Goal: Book appointment/travel/reservation

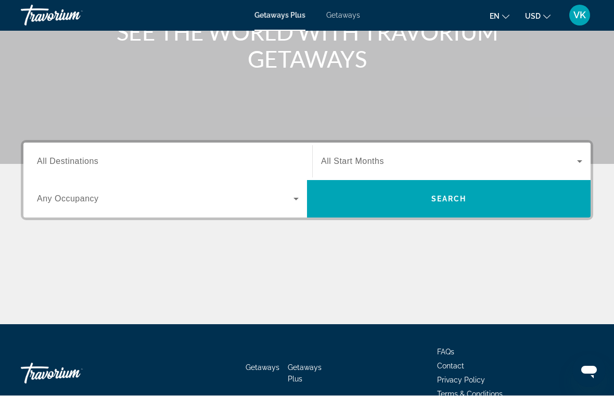
scroll to position [149, 0]
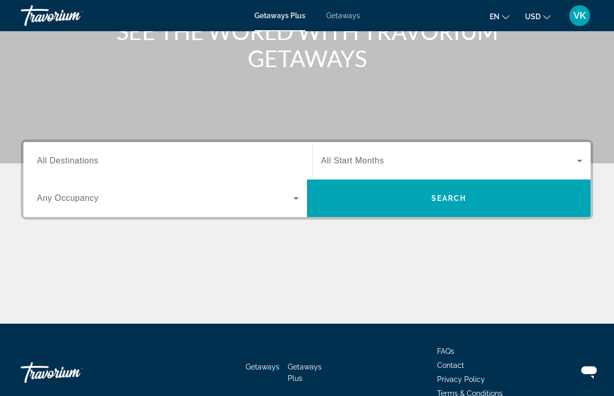
click at [298, 203] on icon "Search widget" at bounding box center [296, 198] width 12 height 12
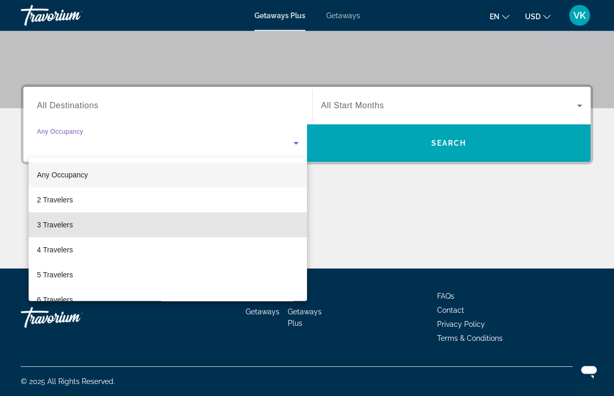
scroll to position [204, 0]
click at [66, 231] on mat-option "3 Travelers" at bounding box center [168, 224] width 278 height 25
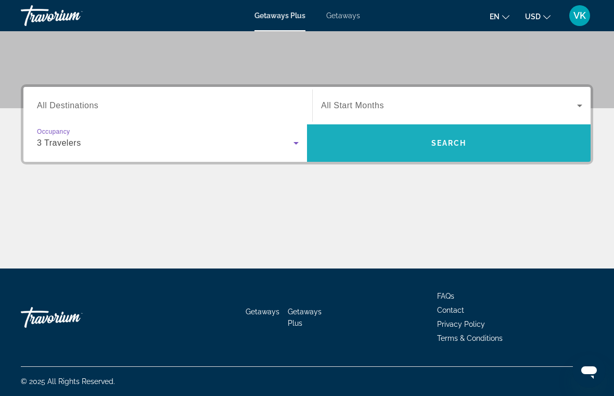
click at [450, 150] on span "Search widget" at bounding box center [449, 143] width 284 height 25
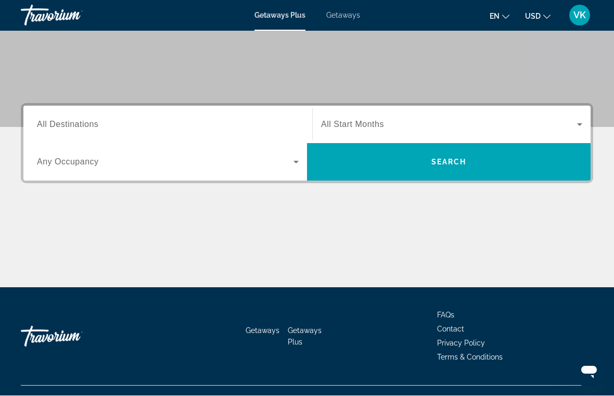
scroll to position [185, 0]
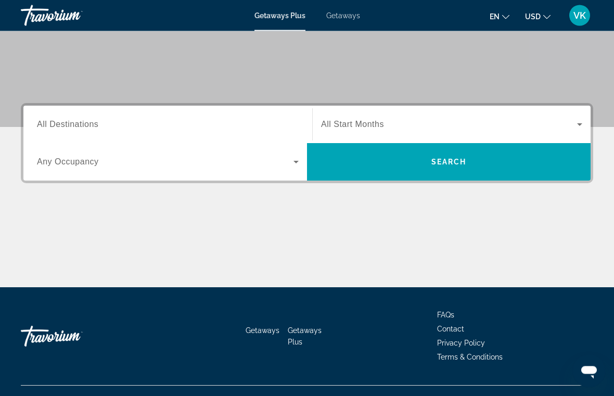
click at [296, 164] on icon "Search widget" at bounding box center [296, 162] width 12 height 12
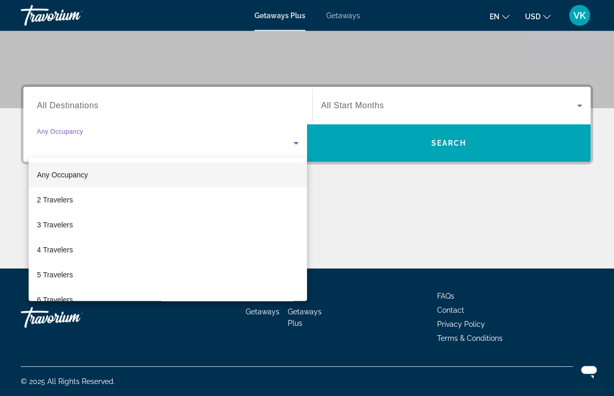
scroll to position [204, 0]
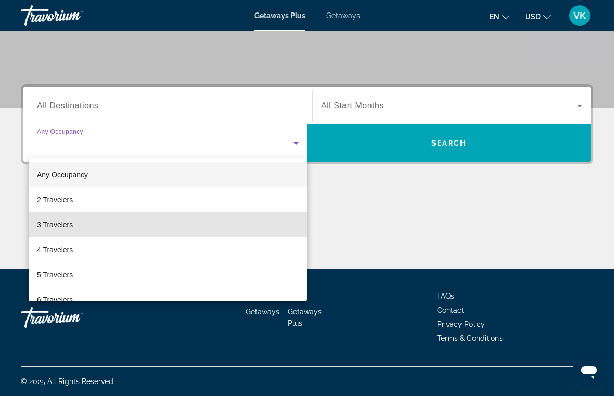
click at [63, 230] on span "3 Travelers" at bounding box center [55, 225] width 36 height 12
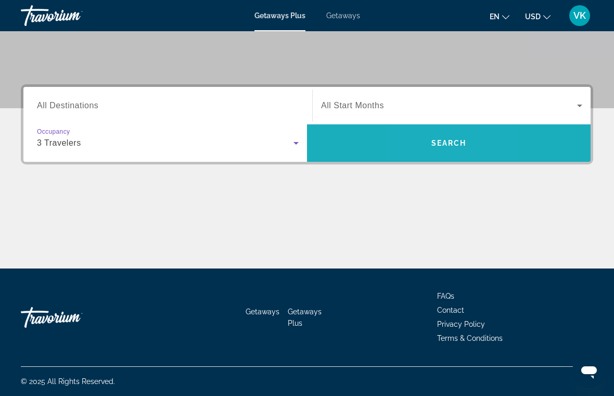
click at [423, 147] on span "Search widget" at bounding box center [449, 143] width 284 height 25
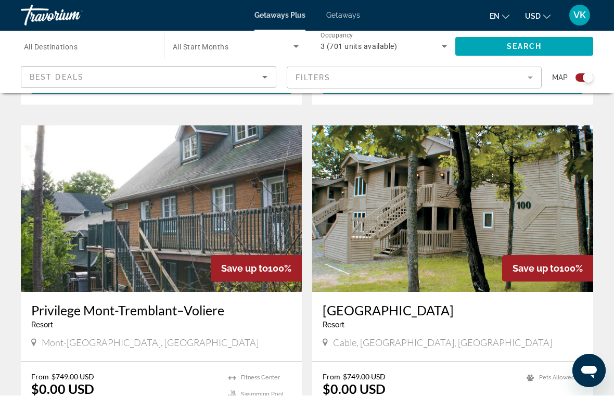
scroll to position [693, 0]
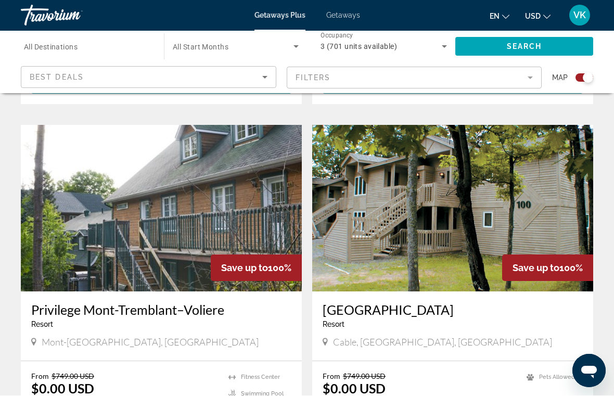
click at [454, 337] on div "Cable, [GEOGRAPHIC_DATA], [GEOGRAPHIC_DATA]" at bounding box center [453, 342] width 260 height 11
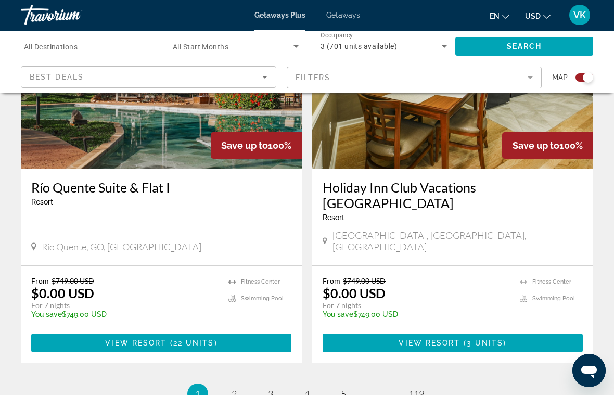
scroll to position [2285, 0]
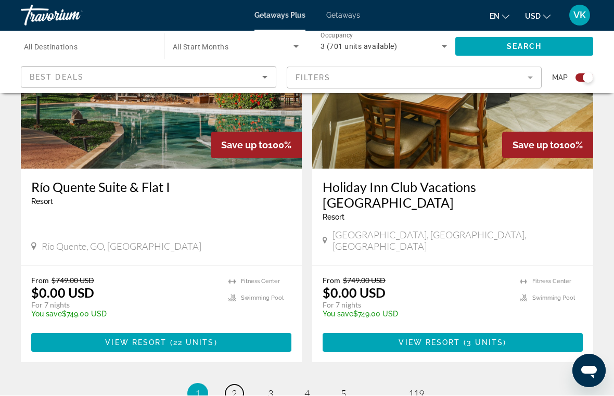
click at [237, 344] on link "page 2" at bounding box center [234, 394] width 18 height 18
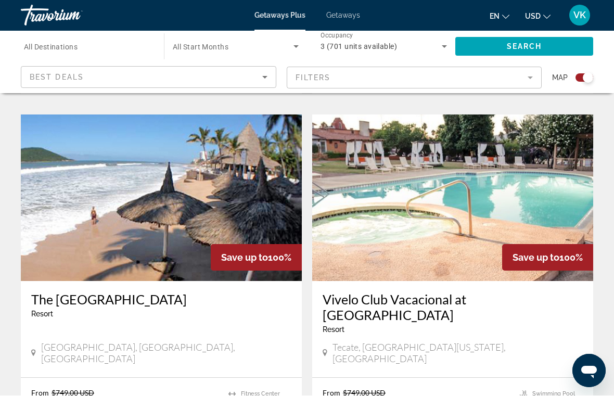
scroll to position [691, 0]
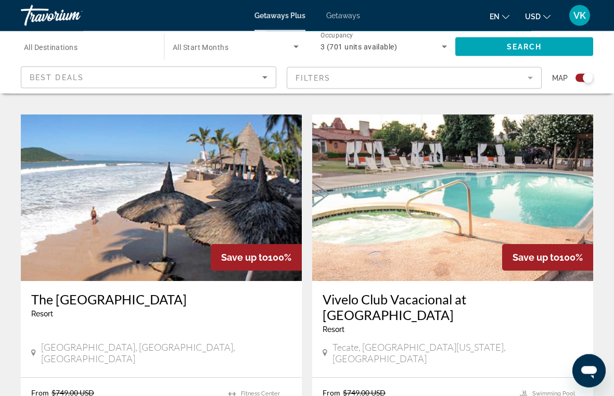
click at [591, 307] on div "Vivelo Club Vacacional at [GEOGRAPHIC_DATA] - This is an adults only resort Tec…" at bounding box center [452, 329] width 281 height 96
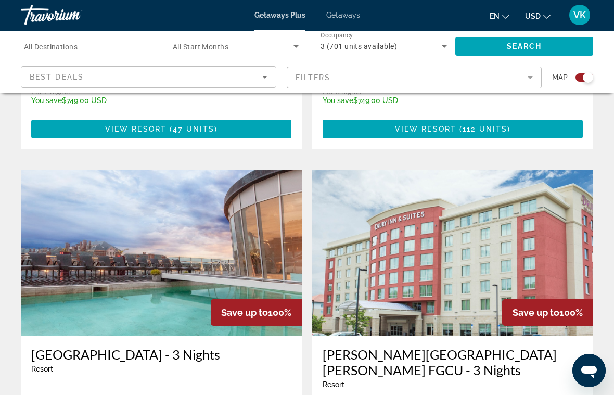
scroll to position [1764, 0]
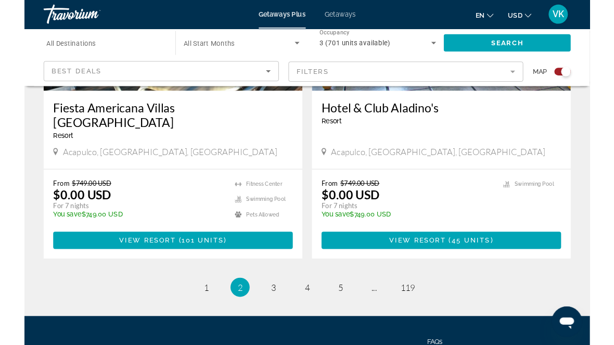
scroll to position [2412, 0]
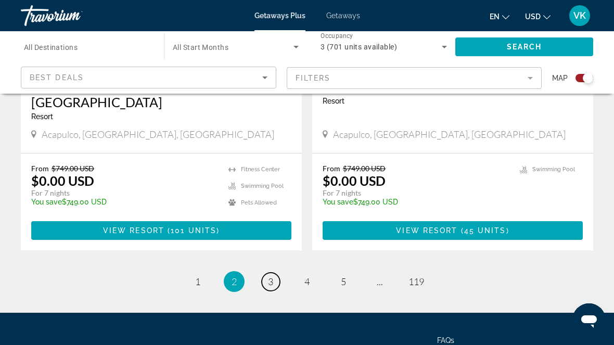
click at [275, 273] on link "page 3" at bounding box center [271, 282] width 18 height 18
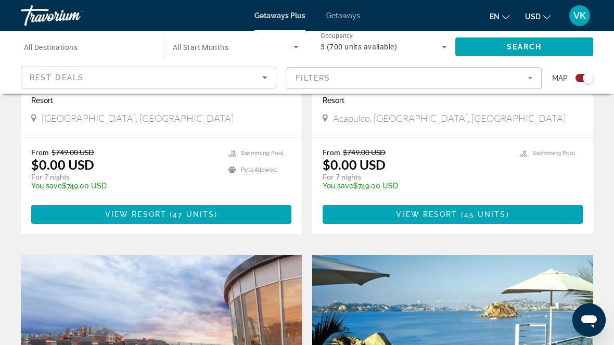
scroll to position [2043, 0]
